Goal: Transaction & Acquisition: Purchase product/service

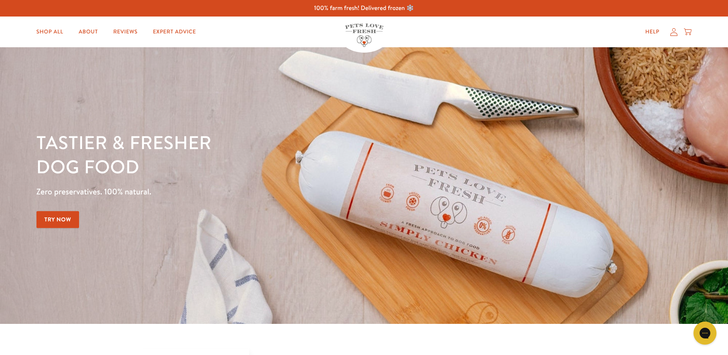
click at [673, 34] on icon at bounding box center [674, 32] width 8 height 8
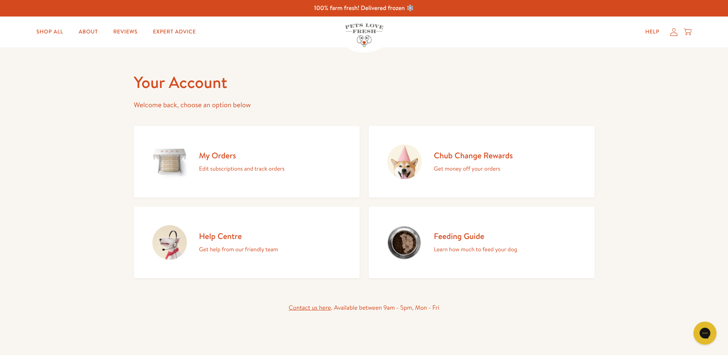
click at [490, 161] on div "Chub Change Rewards Get money off your orders" at bounding box center [473, 161] width 79 height 23
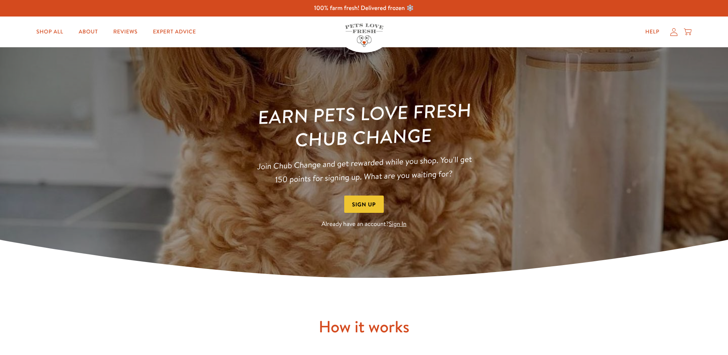
click at [398, 227] on link "Sign In" at bounding box center [398, 223] width 18 height 8
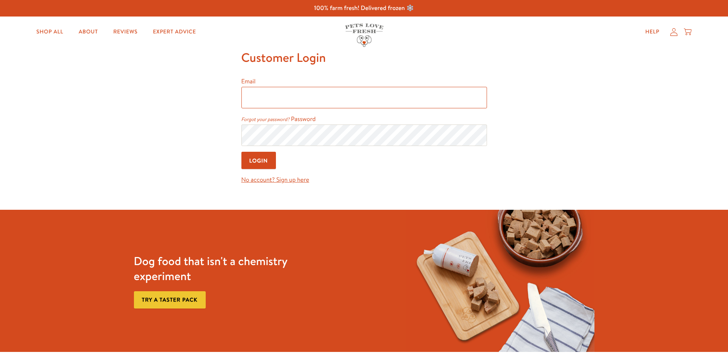
type input "everydaymail43@gmail.com"
click at [260, 162] on input "Login" at bounding box center [258, 160] width 35 height 17
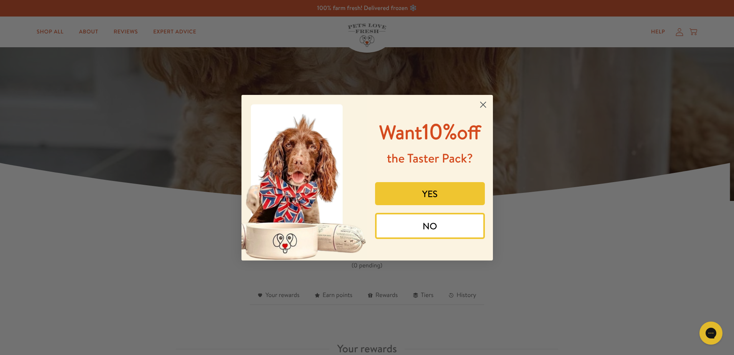
click at [728, 349] on div "Close dialog Want 10% off the Taster Pack? YES NO Submit" at bounding box center [367, 177] width 734 height 355
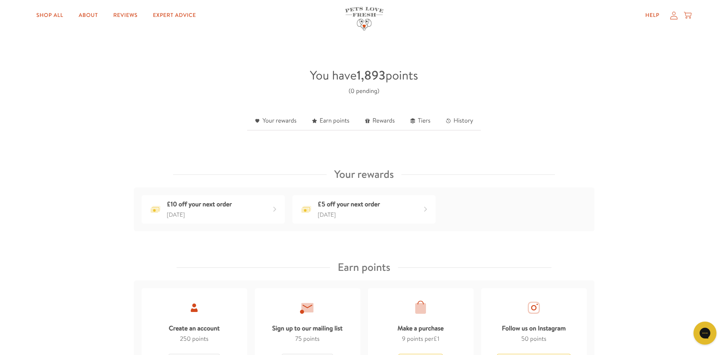
scroll to position [179, 0]
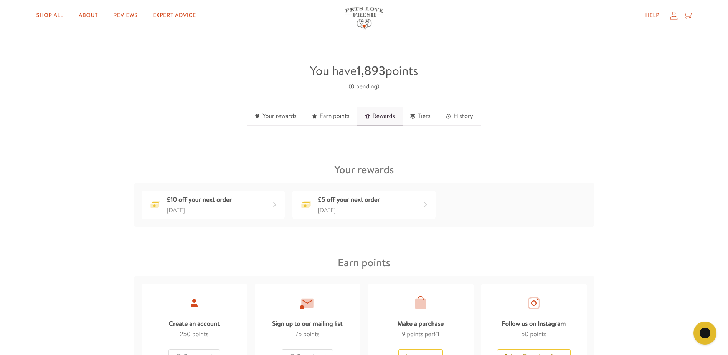
click at [379, 117] on link "Rewards" at bounding box center [379, 116] width 45 height 19
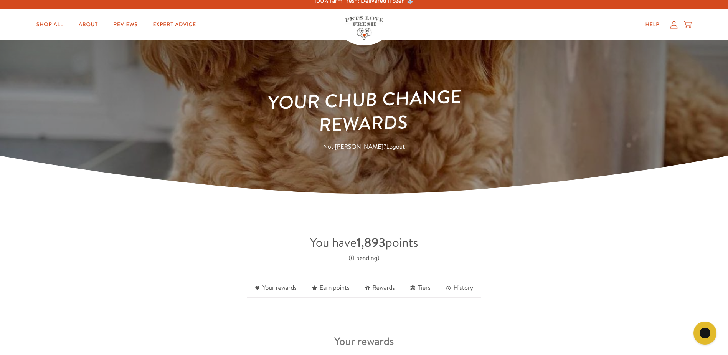
scroll to position [0, 0]
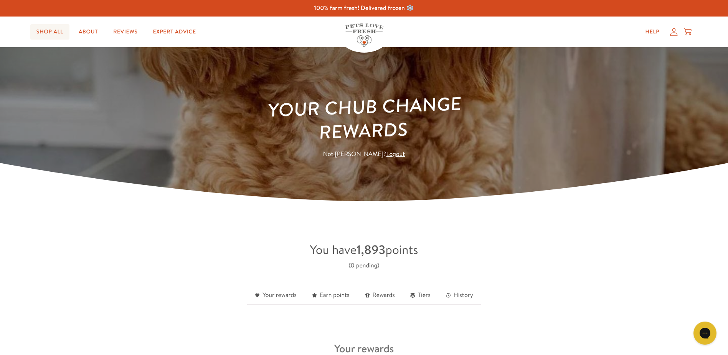
click at [50, 26] on link "Shop All" at bounding box center [49, 31] width 39 height 15
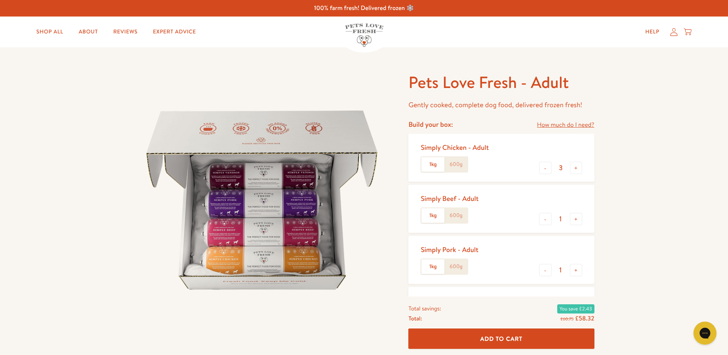
click at [453, 169] on label "600g" at bounding box center [455, 164] width 23 height 15
click at [0, 0] on input "600g" at bounding box center [0, 0] width 0 height 0
click at [458, 223] on div "1kg 600g" at bounding box center [445, 215] width 48 height 16
click at [460, 266] on label "600g" at bounding box center [455, 266] width 23 height 15
click at [0, 0] on input "600g" at bounding box center [0, 0] width 0 height 0
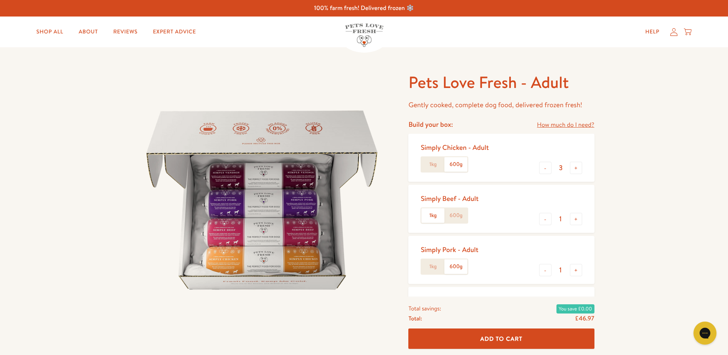
click at [454, 215] on label "600g" at bounding box center [455, 215] width 23 height 15
click at [0, 0] on input "600g" at bounding box center [0, 0] width 0 height 0
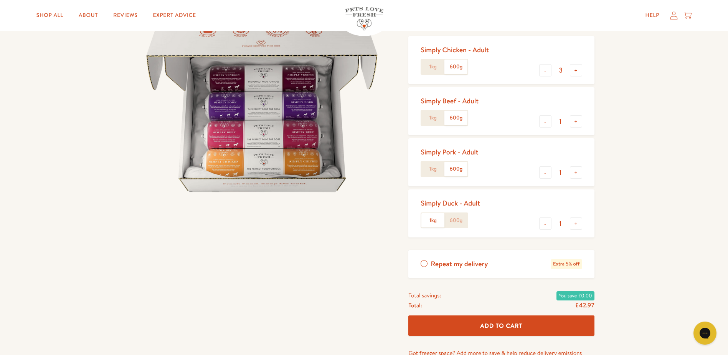
scroll to position [107, 0]
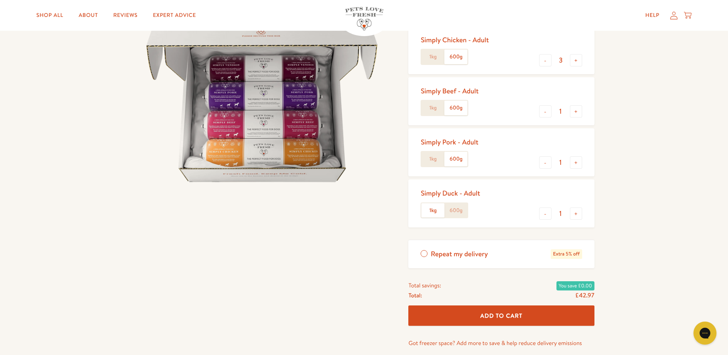
click at [454, 210] on label "600g" at bounding box center [455, 210] width 23 height 15
click at [0, 0] on input "600g" at bounding box center [0, 0] width 0 height 0
click at [575, 114] on button "+" at bounding box center [576, 111] width 12 height 12
type input "2"
click at [575, 59] on button "+" at bounding box center [576, 60] width 12 height 12
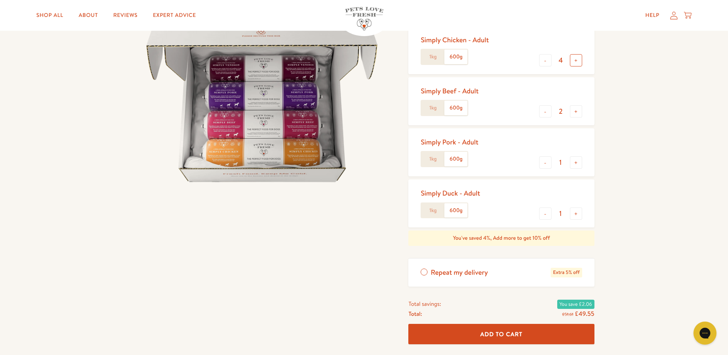
click at [575, 59] on button "+" at bounding box center [576, 60] width 12 height 12
type input "5"
click at [576, 164] on button "+" at bounding box center [576, 162] width 12 height 12
type input "2"
click at [472, 333] on button "Add To Cart" at bounding box center [501, 333] width 186 height 20
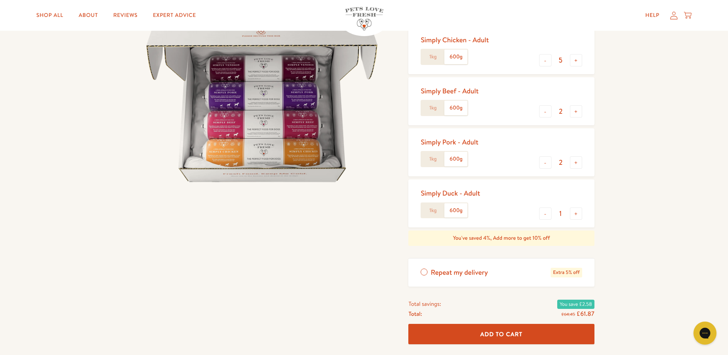
click at [472, 333] on button "Add To Cart" at bounding box center [501, 333] width 186 height 20
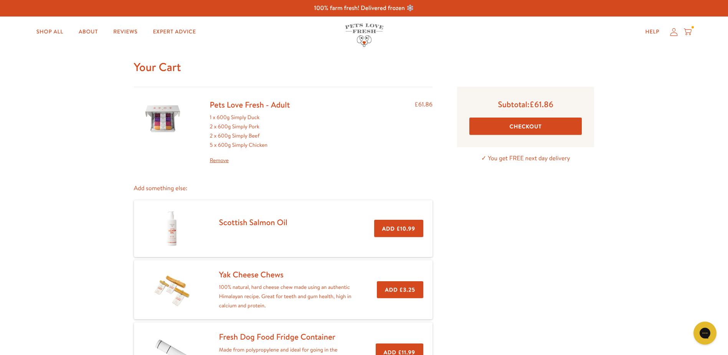
click at [517, 127] on button "Checkout" at bounding box center [525, 125] width 112 height 17
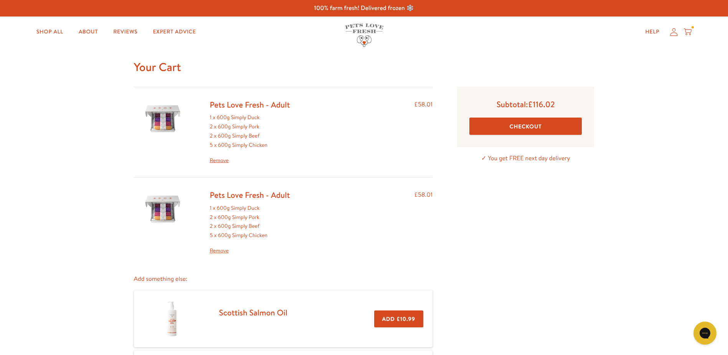
click at [223, 162] on link "Remove" at bounding box center [250, 160] width 80 height 9
